Goal: Check status: Check status

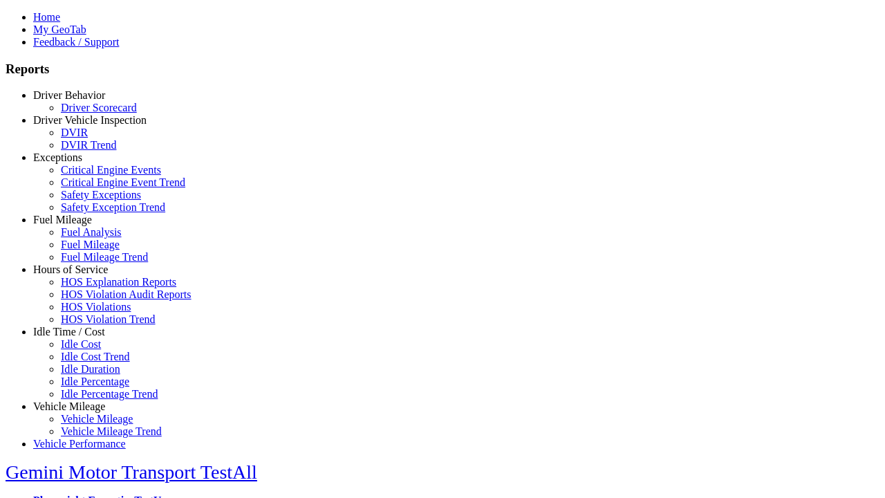
click at [80, 101] on link "Driver Behavior" at bounding box center [69, 95] width 72 height 12
click at [90, 113] on link "Driver Scorecard" at bounding box center [99, 108] width 76 height 12
select select "**"
